Goal: Task Accomplishment & Management: Manage account settings

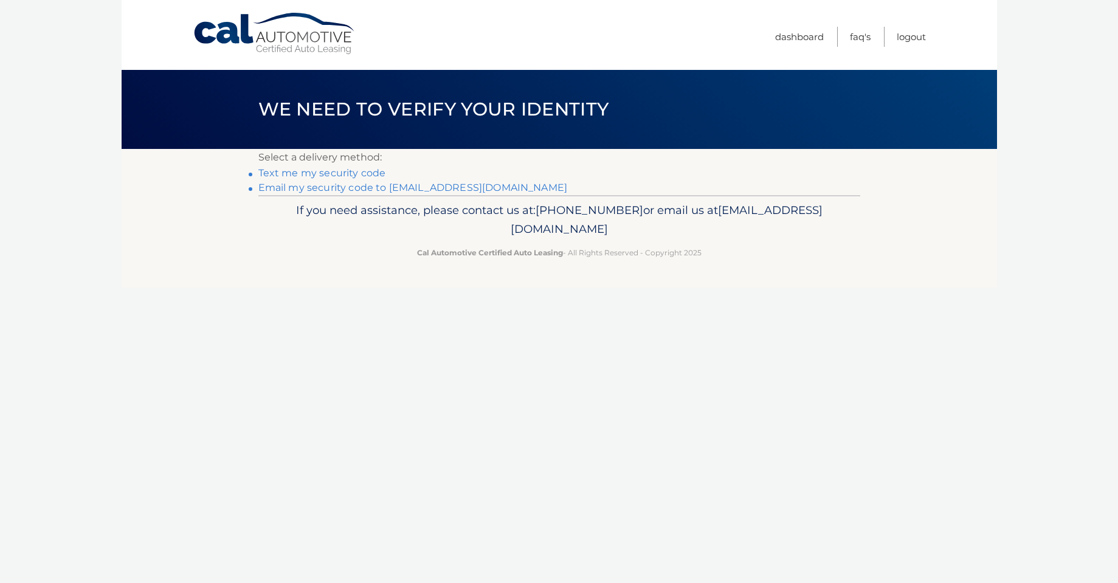
click at [387, 190] on link "Email my security code to a*********@rsgcaulking.com" at bounding box center [412, 188] width 309 height 12
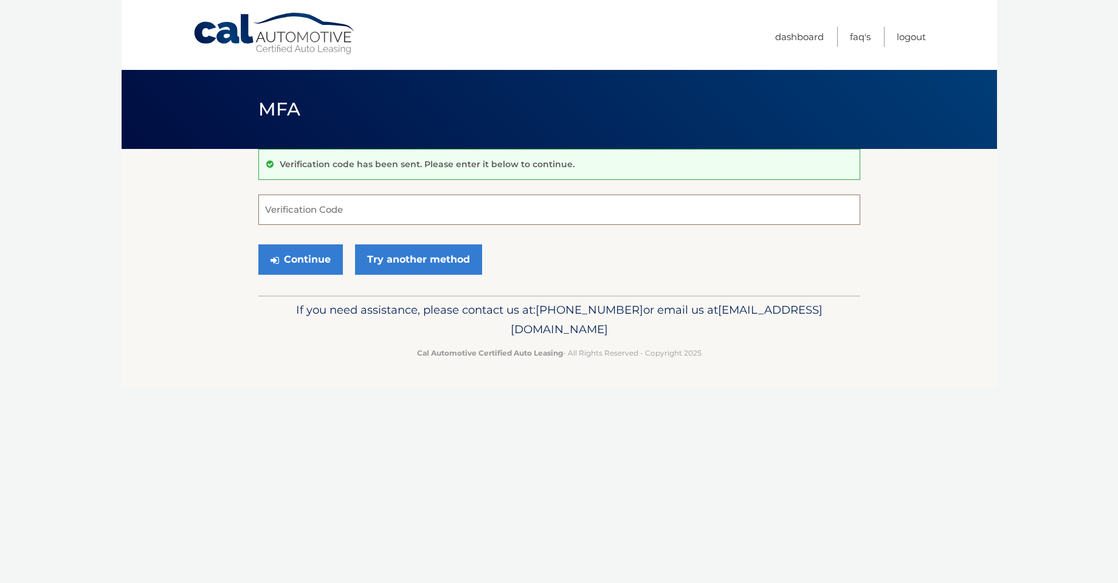
click at [288, 216] on input "Verification Code" at bounding box center [559, 209] width 602 height 30
type input "713444"
click at [306, 259] on button "Continue" at bounding box center [300, 259] width 84 height 30
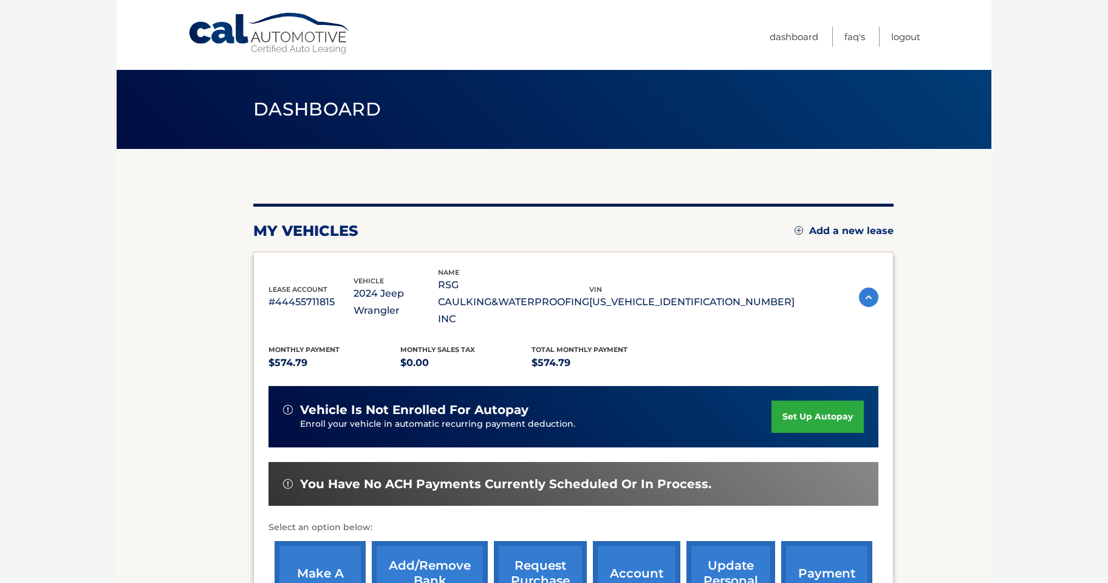
click at [843, 419] on link "set up autopay" at bounding box center [818, 416] width 92 height 32
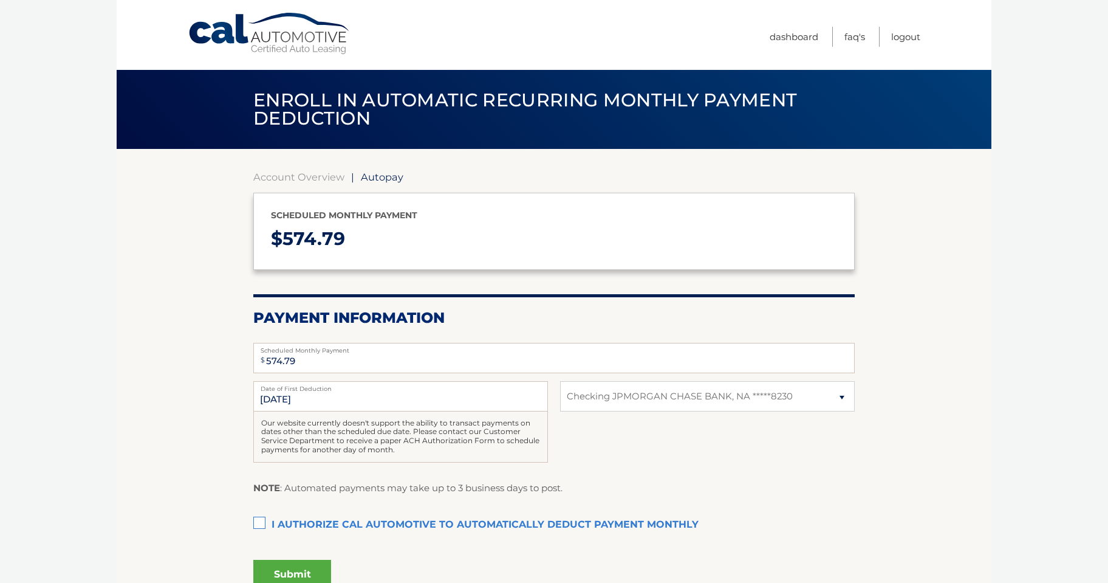
select select "YzhlMjkyM2ItNDdjNi00OWIzLWE0MWMtYjQ0ODAzZjdmNDll"
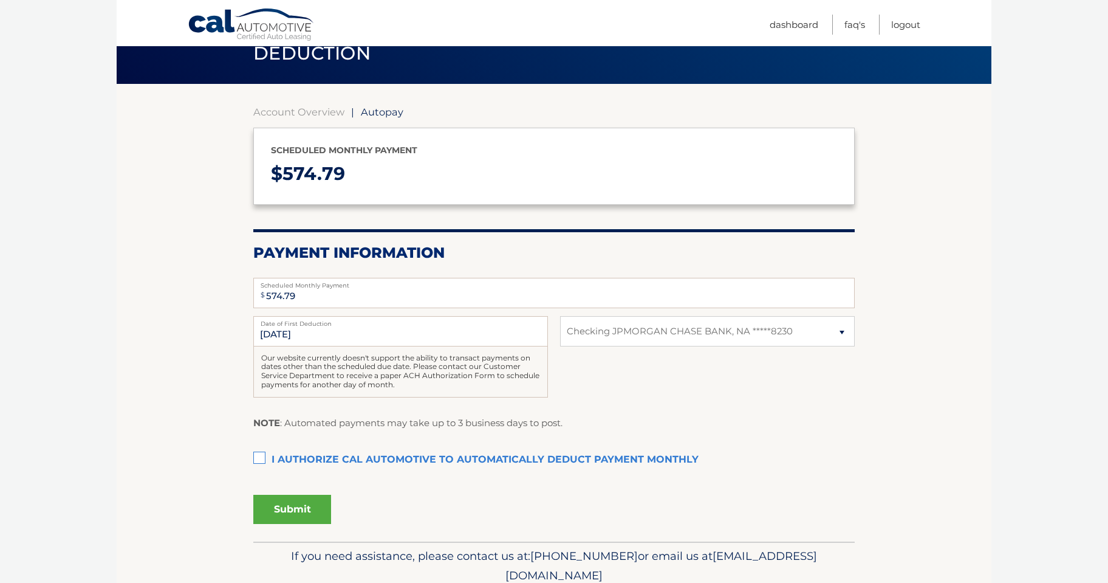
click at [261, 461] on label "I authorize cal automotive to automatically deduct payment monthly This checkbo…" at bounding box center [554, 460] width 602 height 24
click at [0, 0] on input "I authorize cal automotive to automatically deduct payment monthly This checkbo…" at bounding box center [0, 0] width 0 height 0
click at [305, 506] on button "Submit" at bounding box center [292, 509] width 78 height 29
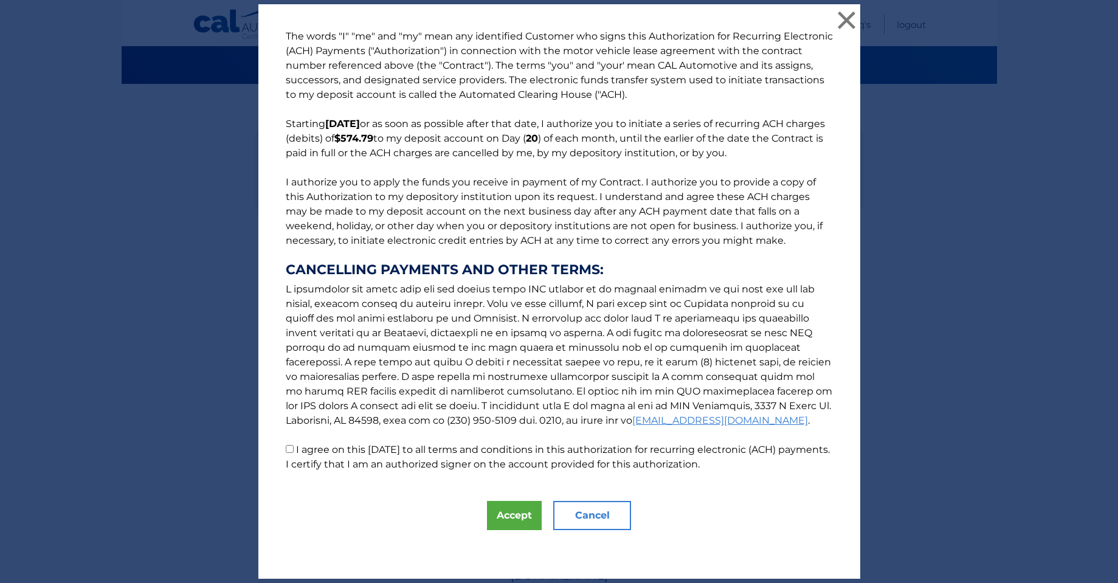
click at [286, 452] on input "I agree on this 10/15/2025 to all terms and conditions in this authorization fo…" at bounding box center [290, 449] width 8 height 8
checkbox input "true"
click at [525, 514] on button "Accept" at bounding box center [514, 515] width 55 height 29
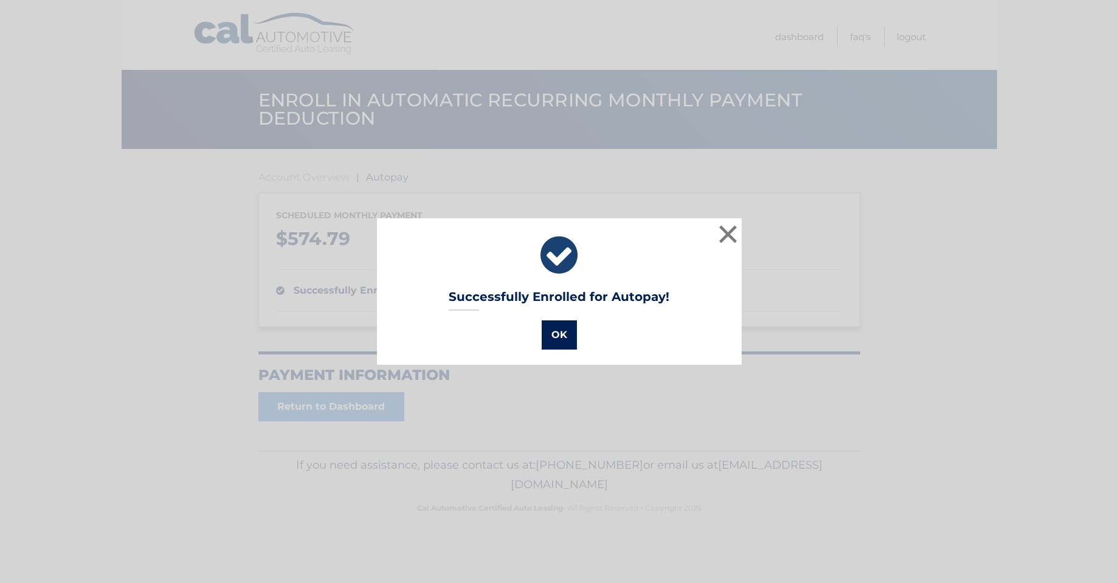
click at [546, 342] on button "OK" at bounding box center [558, 334] width 35 height 29
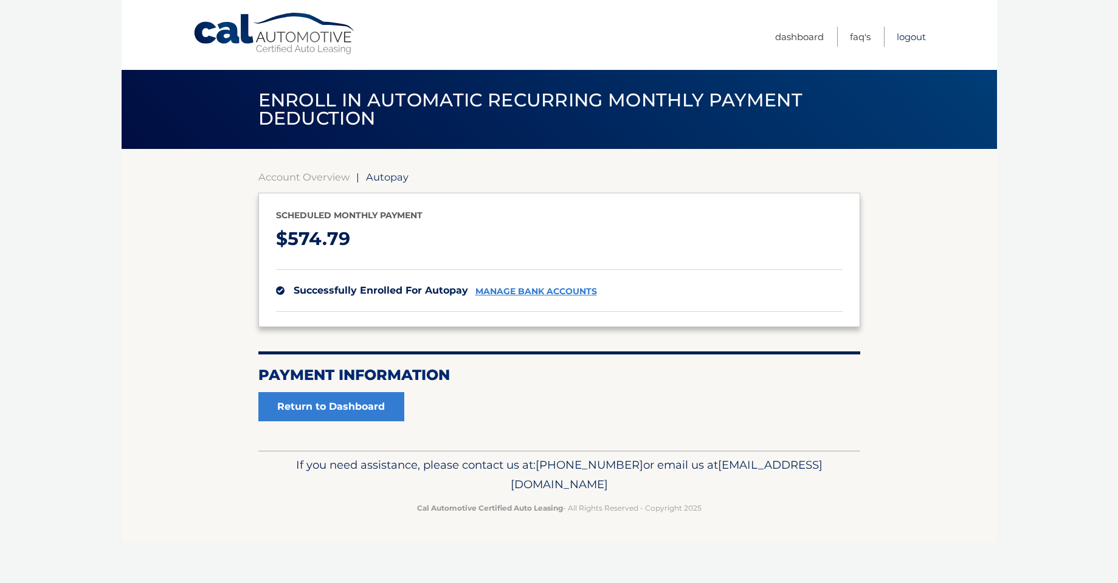
click at [913, 38] on link "Logout" at bounding box center [910, 37] width 29 height 20
